Goal: Task Accomplishment & Management: Manage account settings

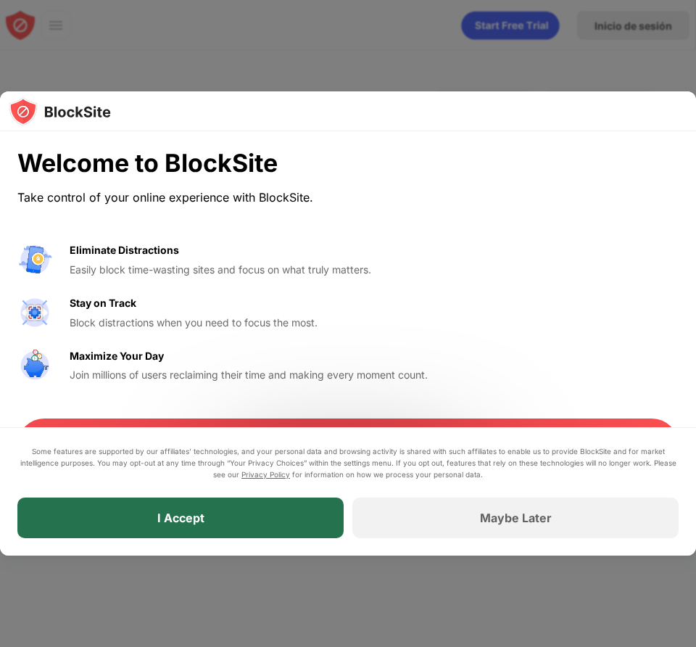
click at [294, 520] on div "I Accept" at bounding box center [180, 517] width 326 height 41
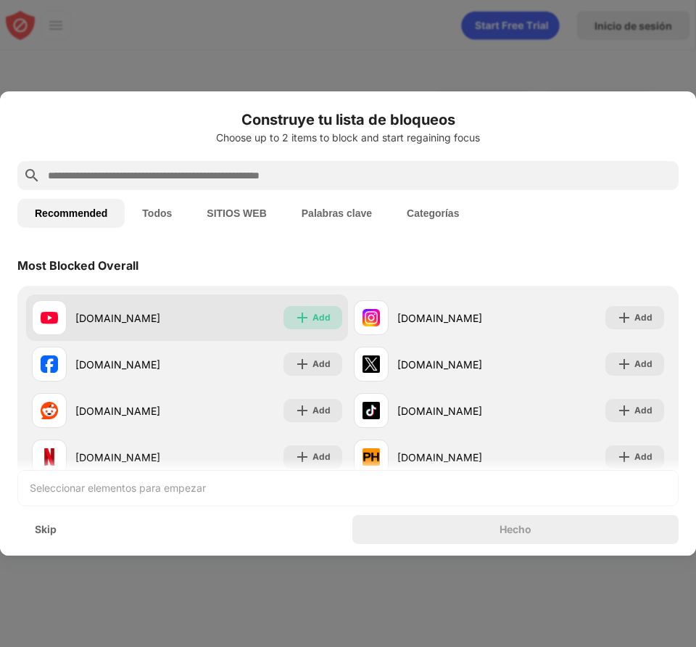
click at [295, 319] on img at bounding box center [302, 317] width 15 height 15
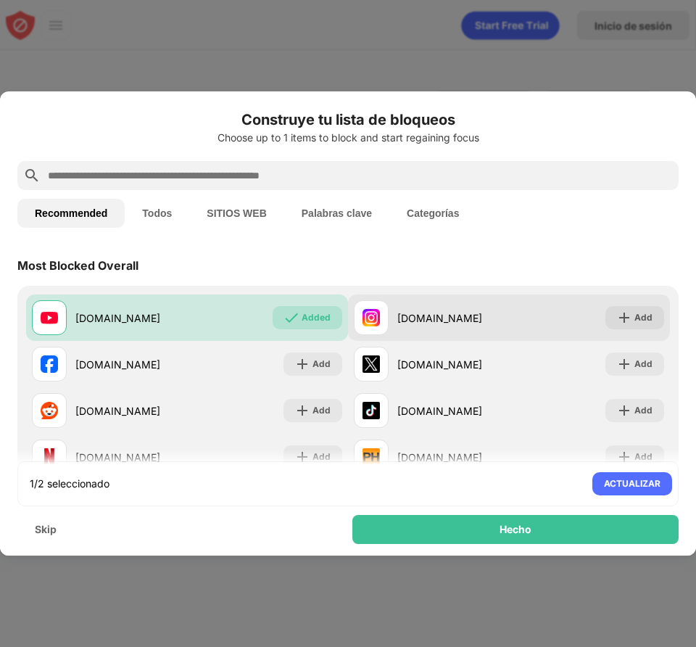
click at [441, 317] on div "instagram.com" at bounding box center [453, 317] width 112 height 15
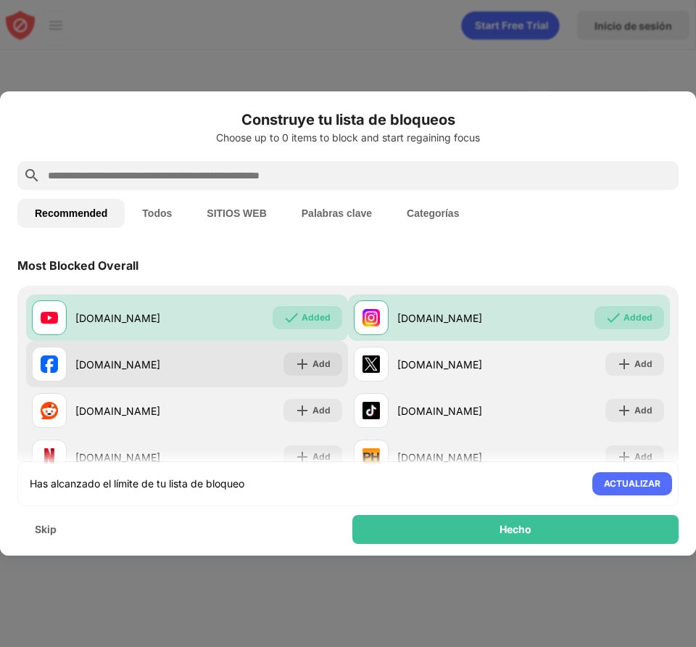
click at [197, 371] on div "facebook.com Add" at bounding box center [187, 364] width 322 height 46
click at [232, 375] on div "facebook.com Add" at bounding box center [187, 364] width 322 height 46
click at [314, 365] on div "Add" at bounding box center [322, 364] width 18 height 15
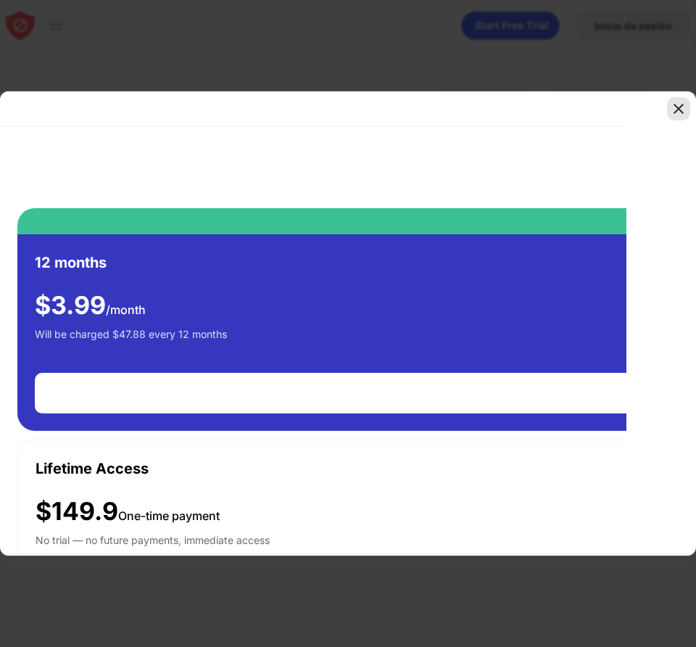
click at [687, 107] on div at bounding box center [678, 108] width 23 height 23
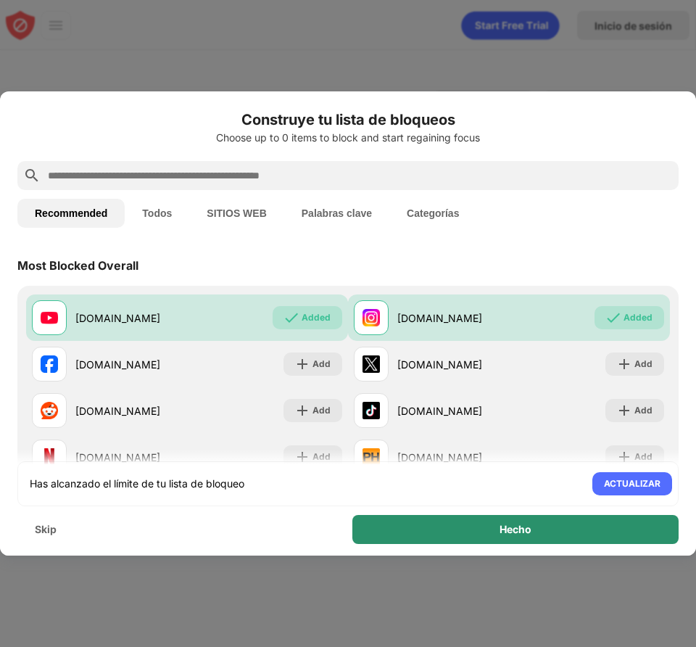
click at [508, 528] on div "Hecho" at bounding box center [516, 530] width 32 height 12
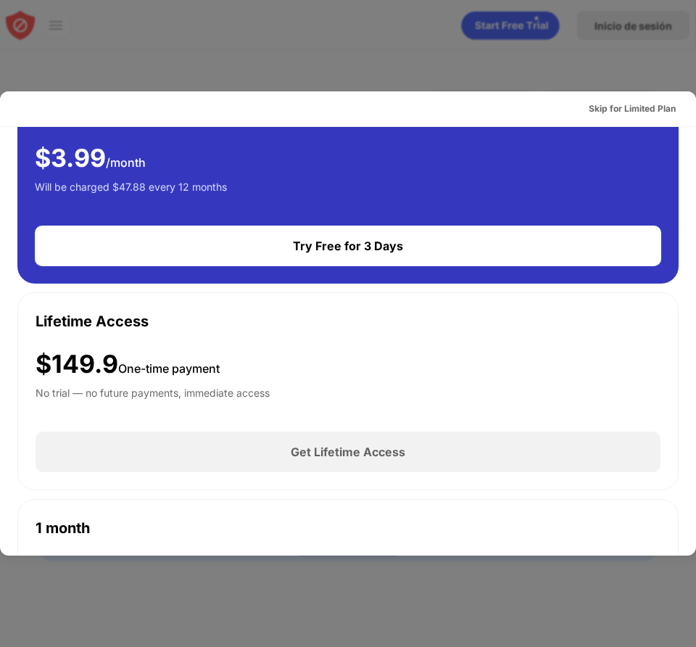
scroll to position [174, 0]
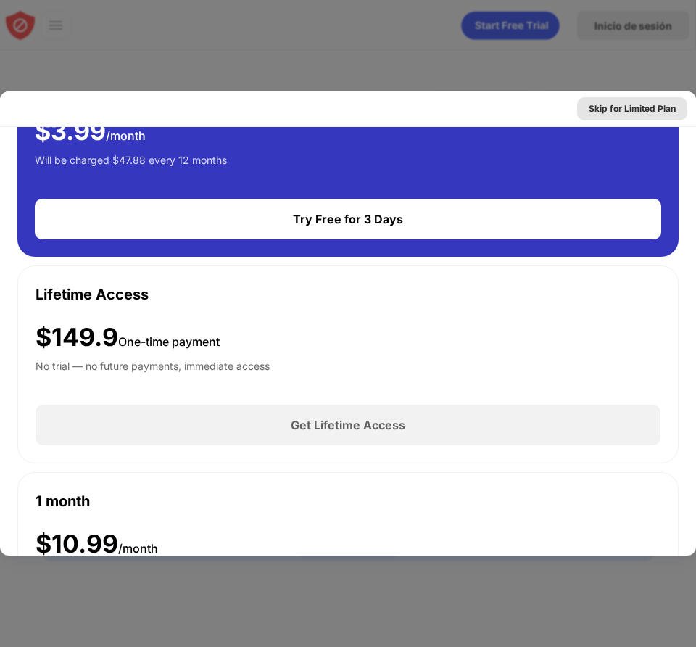
click at [605, 118] on div "Skip for Limited Plan" at bounding box center [632, 108] width 110 height 23
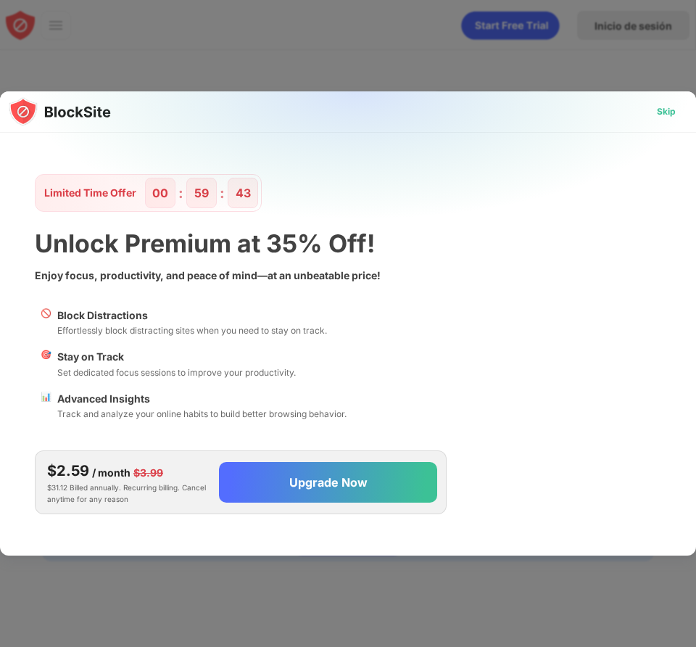
click at [667, 115] on div "Skip" at bounding box center [666, 111] width 19 height 15
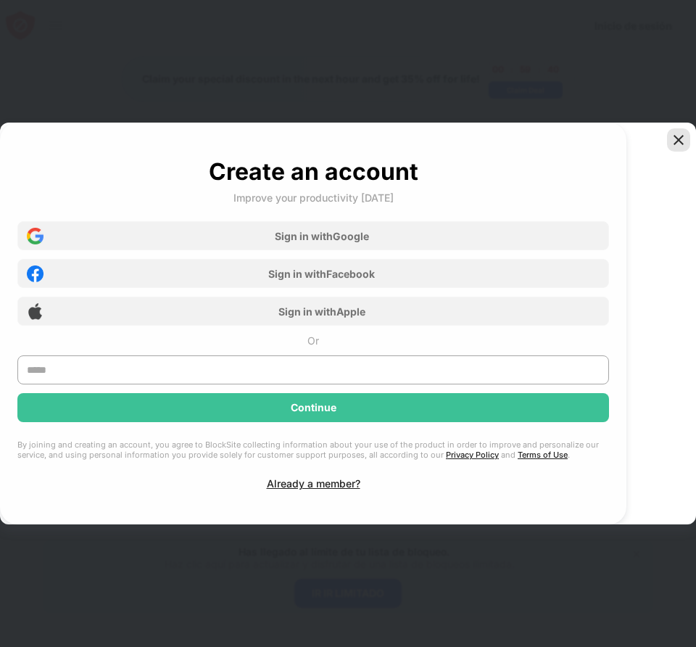
click at [676, 143] on img at bounding box center [679, 140] width 15 height 15
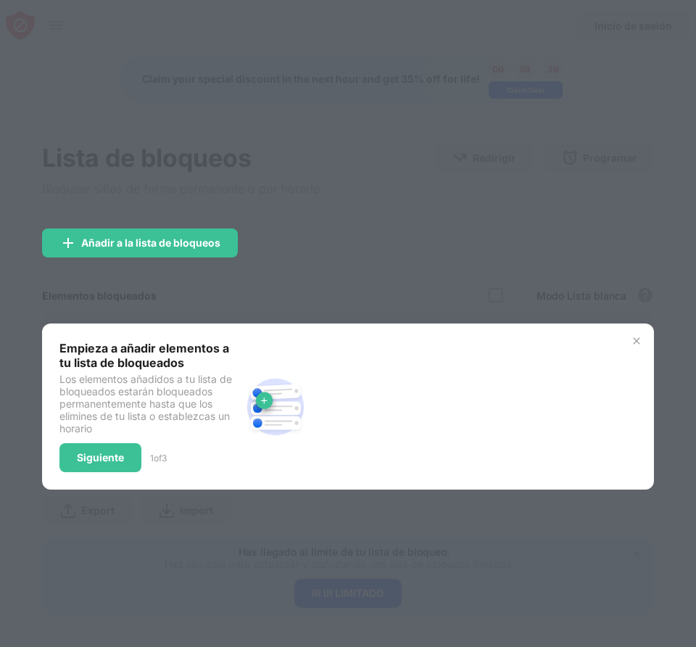
click at [323, 286] on div at bounding box center [348, 323] width 696 height 647
click at [642, 343] on img at bounding box center [637, 341] width 12 height 12
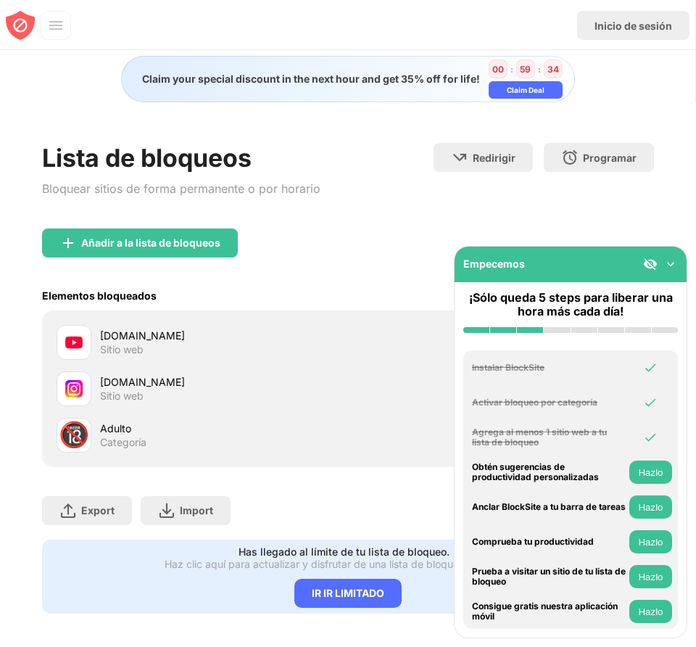
click at [262, 172] on div "Lista de bloqueos" at bounding box center [181, 158] width 278 height 30
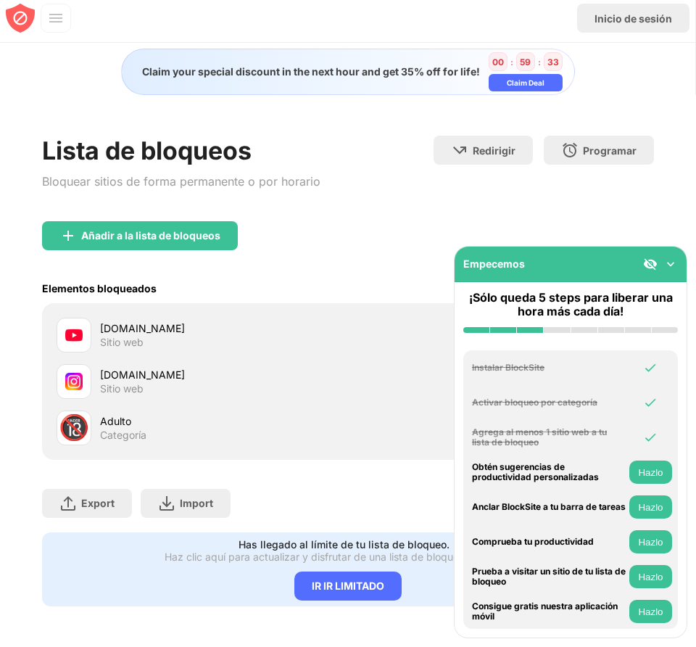
scroll to position [18, 0]
